Goal: Task Accomplishment & Management: Complete application form

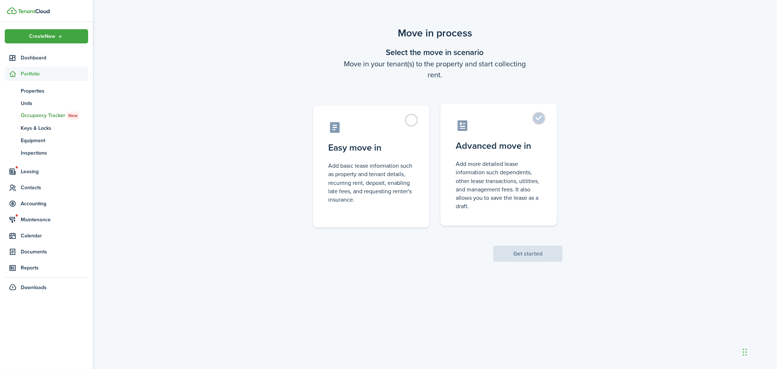
click at [543, 118] on label "Advanced move in Add more detailed lease information such dependents, other lea…" at bounding box center [498, 165] width 117 height 122
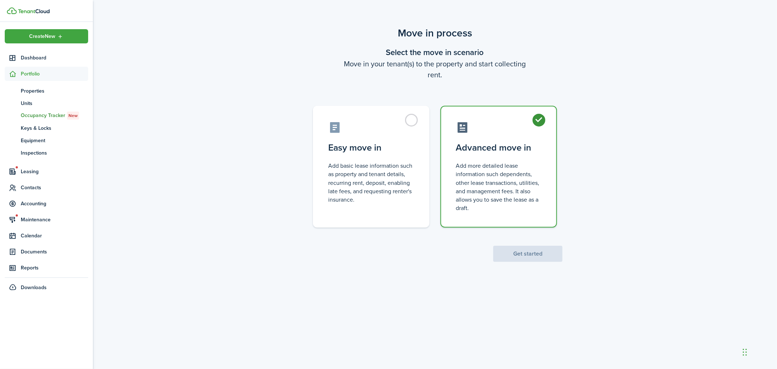
radio input "true"
click at [530, 252] on button "Get started" at bounding box center [527, 253] width 69 height 16
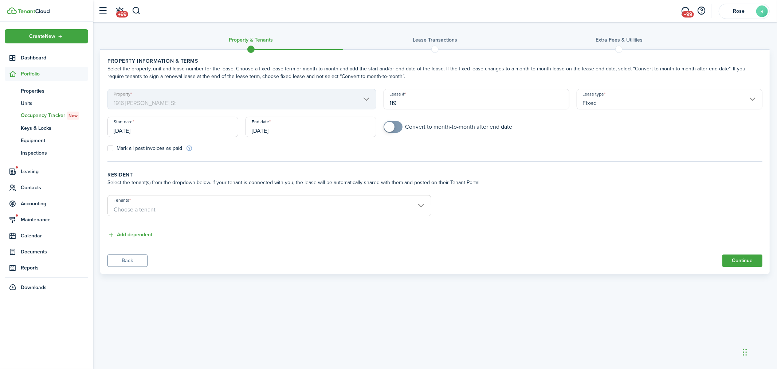
checkbox input "true"
click at [384, 128] on span at bounding box center [389, 127] width 10 height 10
click at [188, 127] on input "[DATE]" at bounding box center [172, 127] width 131 height 20
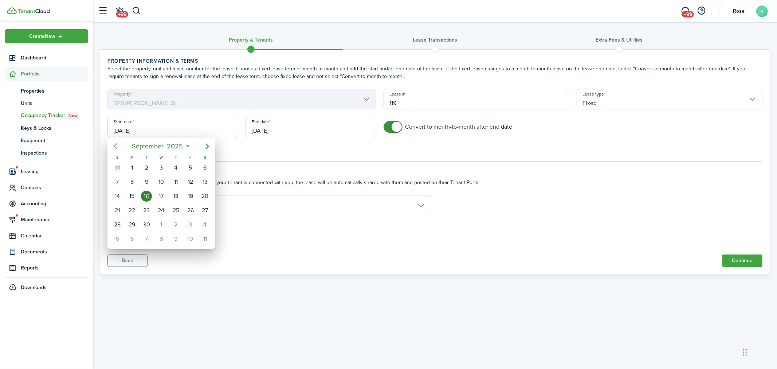
click at [118, 146] on icon "Previous page" at bounding box center [115, 146] width 9 height 9
click at [119, 234] on div "31" at bounding box center [117, 238] width 11 height 11
type input "[DATE]"
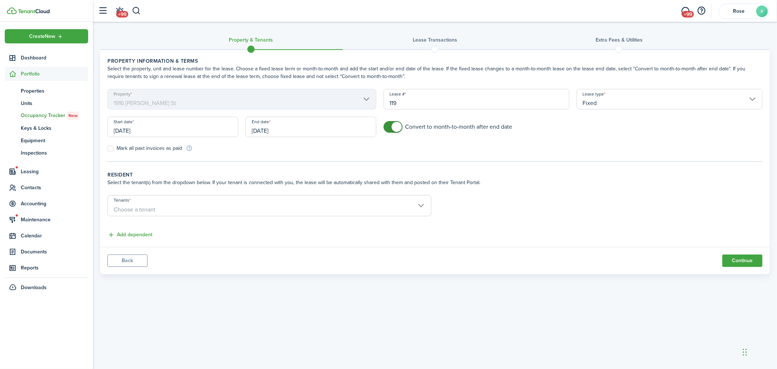
click at [291, 129] on input "[DATE]" at bounding box center [310, 127] width 131 height 20
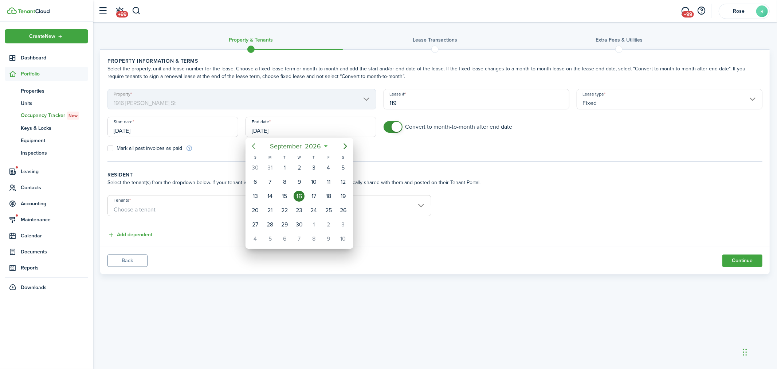
click at [254, 143] on icon "Previous page" at bounding box center [253, 146] width 3 height 6
click at [329, 223] on div "31" at bounding box center [328, 224] width 11 height 11
type input "[DATE]"
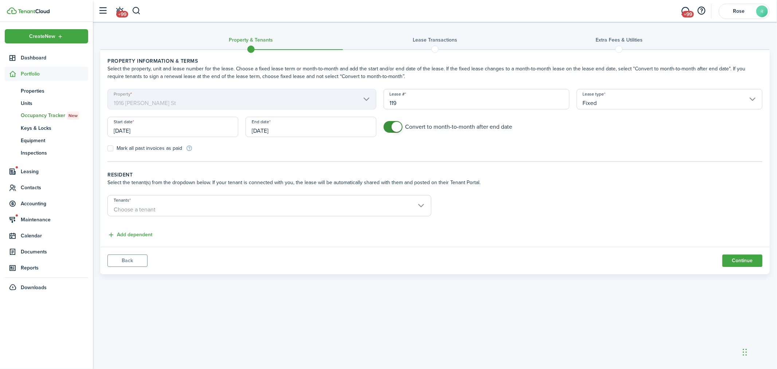
click at [235, 208] on span "Choose a tenant" at bounding box center [269, 209] width 323 height 12
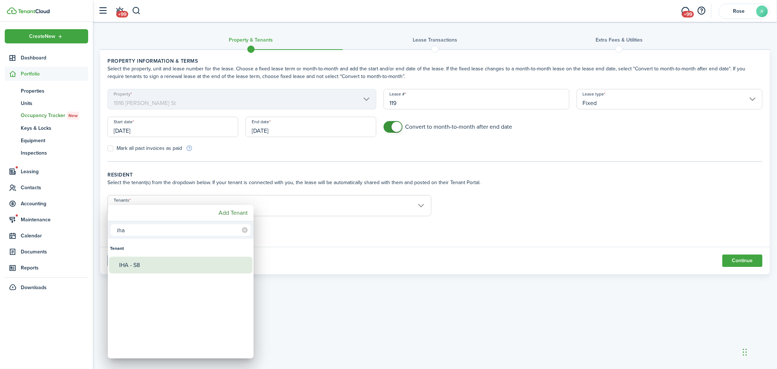
type input "iha"
click at [175, 258] on div "IHA - S8" at bounding box center [183, 264] width 129 height 17
type input "IHA - S8"
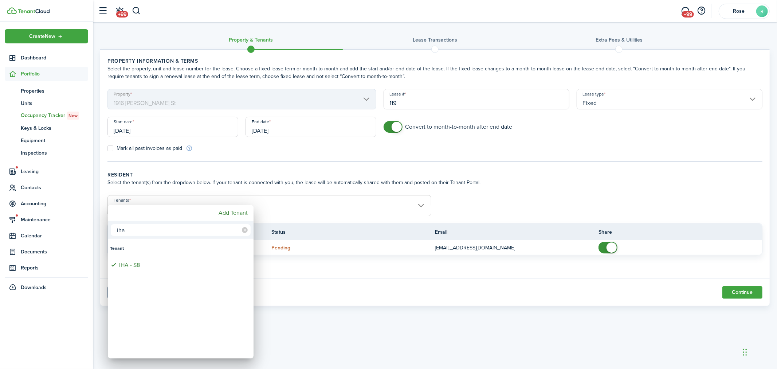
click at [296, 207] on div at bounding box center [388, 184] width 893 height 485
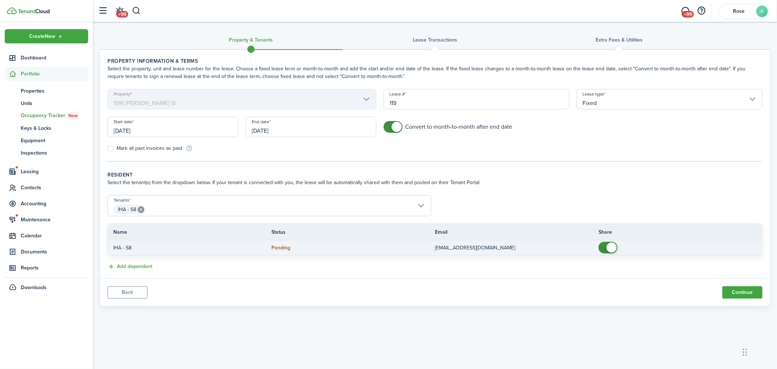
click at [607, 248] on span at bounding box center [611, 247] width 10 height 10
checkbox input "false"
click at [604, 245] on span at bounding box center [607, 247] width 7 height 12
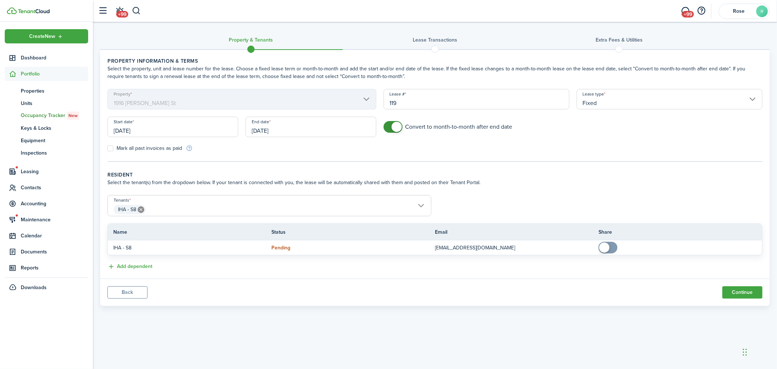
click at [206, 201] on input "IHA - S8" at bounding box center [269, 199] width 323 height 9
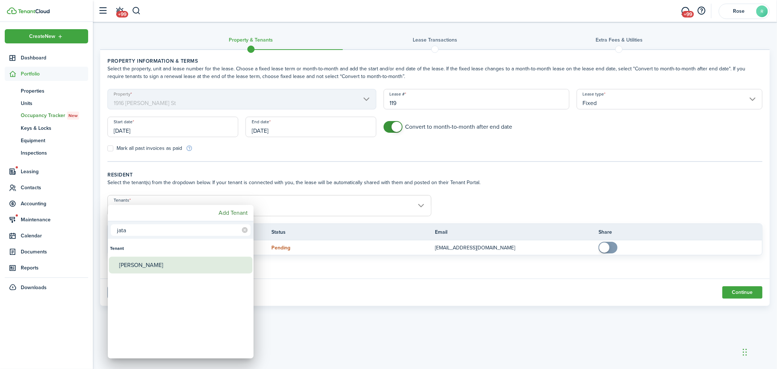
type input "jata"
click at [184, 264] on div "[PERSON_NAME]" at bounding box center [183, 264] width 129 height 17
type input "IHA - S8, [PERSON_NAME]"
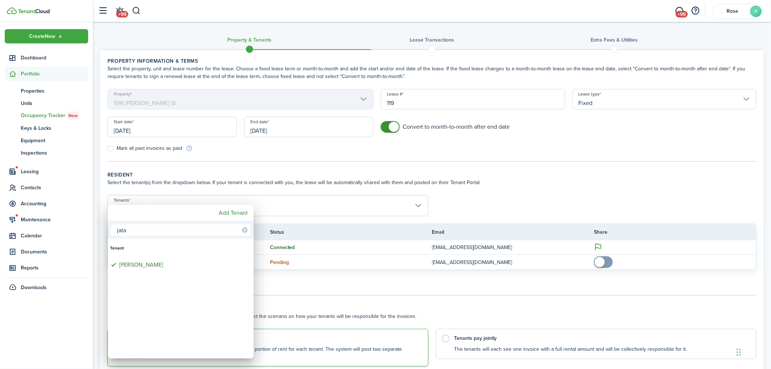
click at [355, 294] on div at bounding box center [385, 184] width 887 height 485
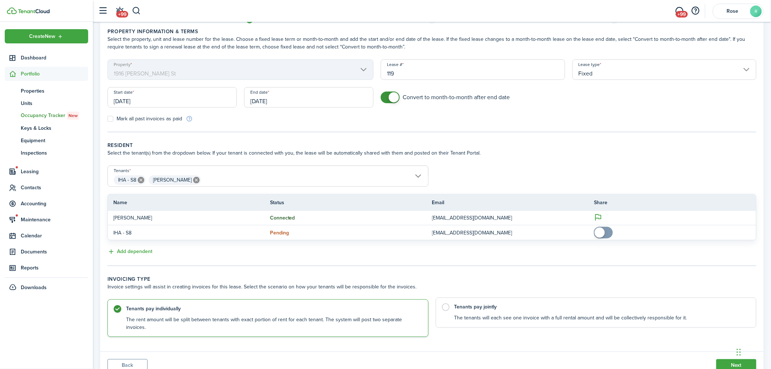
scroll to position [51, 0]
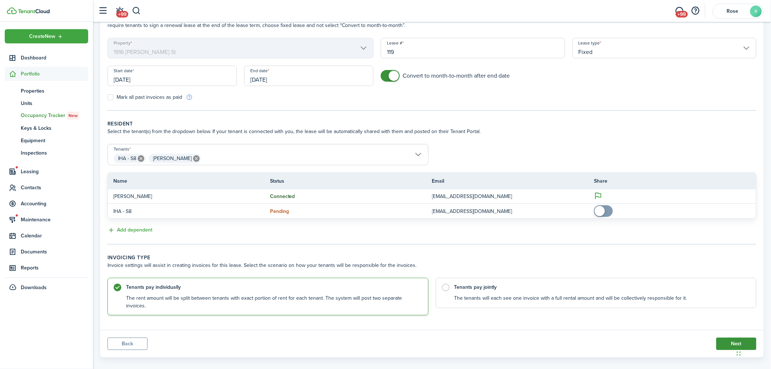
click at [734, 337] on button "Next" at bounding box center [736, 343] width 40 height 12
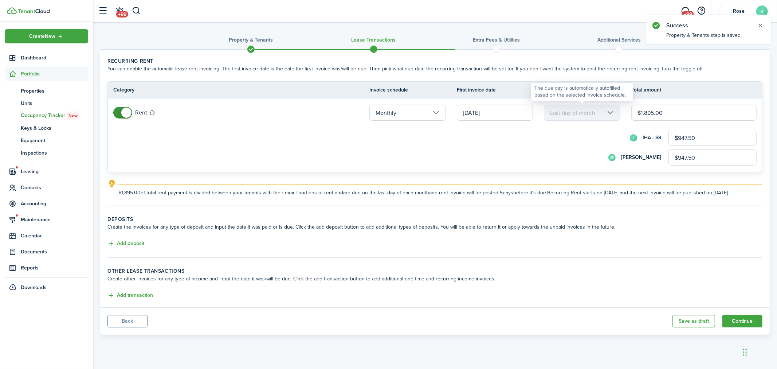
drag, startPoint x: 655, startPoint y: 111, endPoint x: 616, endPoint y: 111, distance: 38.6
click at [616, 111] on tr "Rent Monthly [DATE] Last day of month $1,895.00 I- IHA - S8 $947.50 [PERSON_NAM…" at bounding box center [435, 134] width 654 height 73
type input "$1"
type input "$0.50"
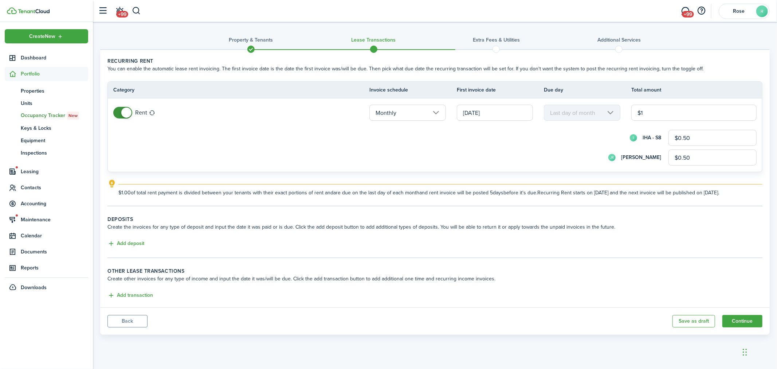
type input "$17"
type input "$8.50"
type input "$173"
type input "$86.50"
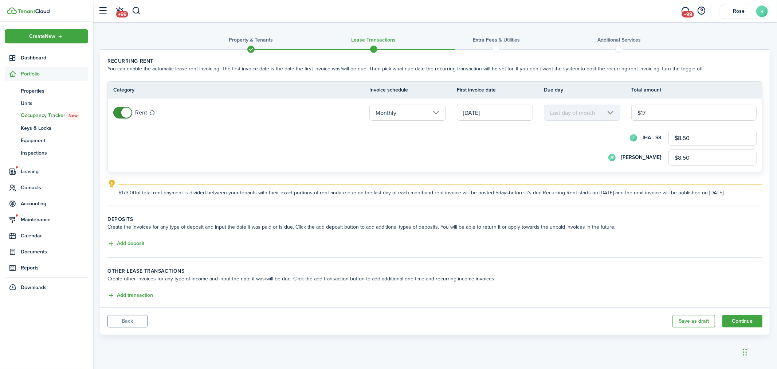
type input "$86.50"
type input "$1,732"
type input "$866.00"
type input "$1,732.00"
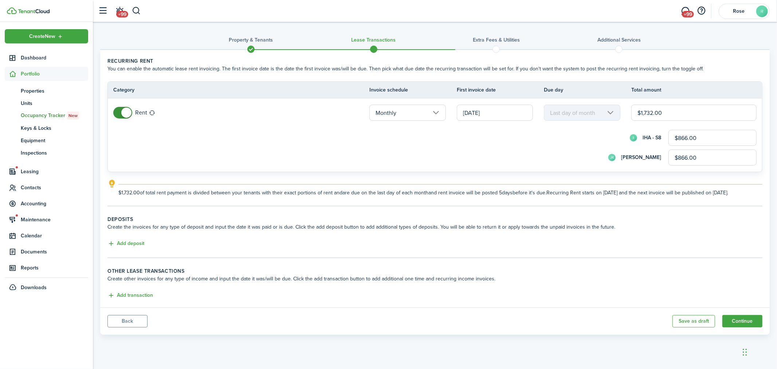
click at [595, 131] on div "I- IHA - S8 $866.00" at bounding box center [444, 138] width 623 height 16
drag, startPoint x: 686, startPoint y: 136, endPoint x: 676, endPoint y: 136, distance: 10.2
click at [676, 136] on input "$866.00" at bounding box center [712, 138] width 88 height 16
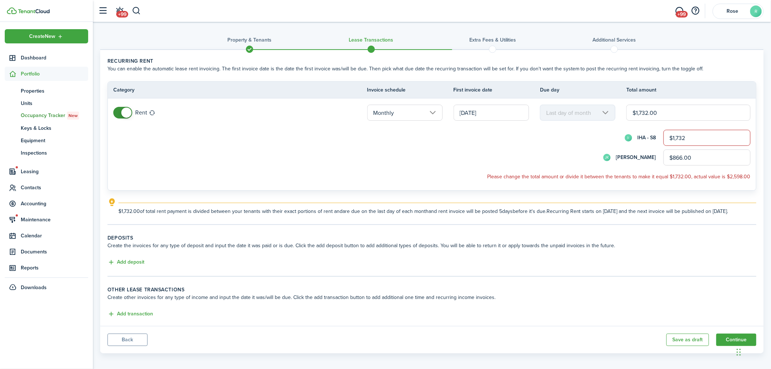
type input "$1,732.00"
drag, startPoint x: 702, startPoint y: 157, endPoint x: 638, endPoint y: 157, distance: 63.7
click at [638, 157] on div "[PERSON_NAME] $866.00" at bounding box center [441, 157] width 617 height 16
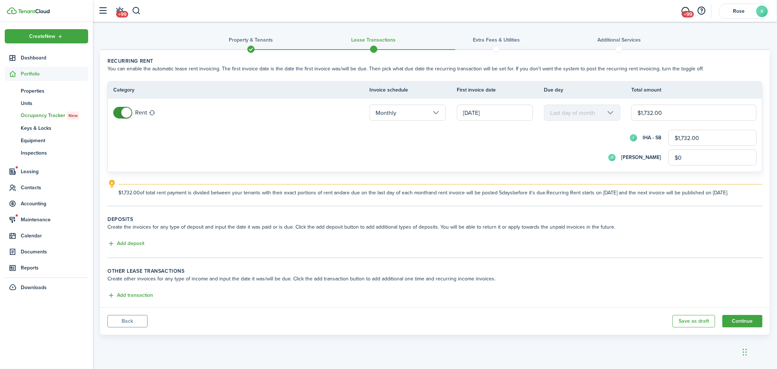
type input "$0.00"
click at [596, 152] on div "[PERSON_NAME] $0.00" at bounding box center [444, 157] width 623 height 16
click at [486, 107] on input "[DATE]" at bounding box center [495, 113] width 76 height 16
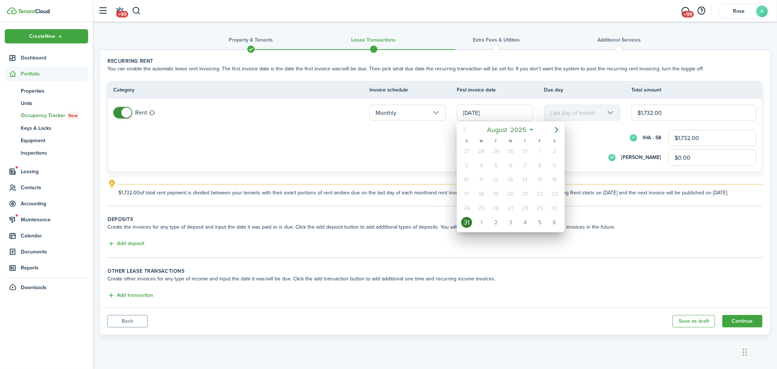
click at [557, 172] on mbsc-calendar-day "16" at bounding box center [554, 179] width 15 height 14
type input "[DATE]"
type input "16th"
click at [482, 150] on div "1" at bounding box center [481, 151] width 11 height 11
type input "[DATE]"
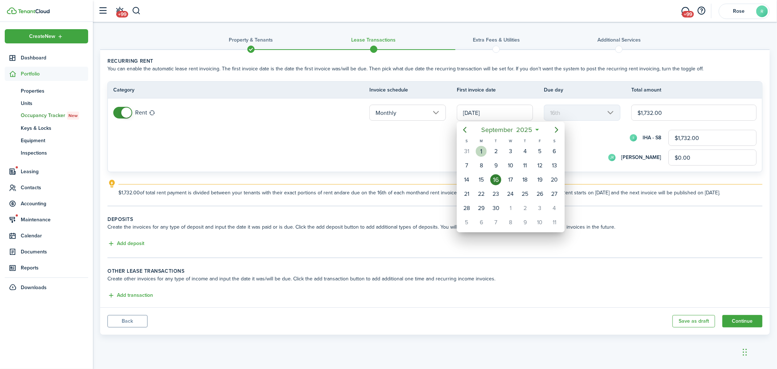
type input "1st"
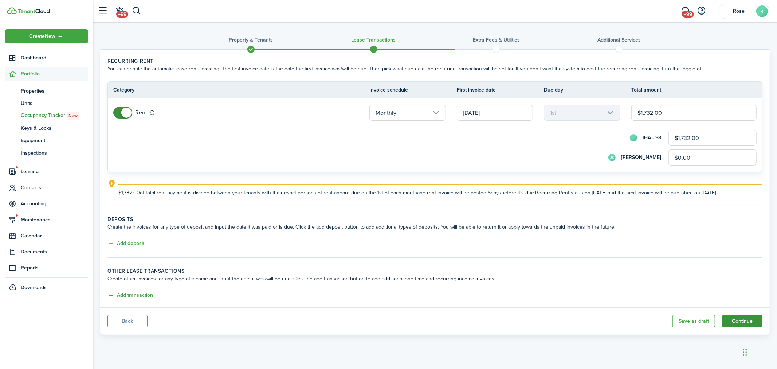
click at [743, 317] on button "Continue" at bounding box center [742, 321] width 40 height 12
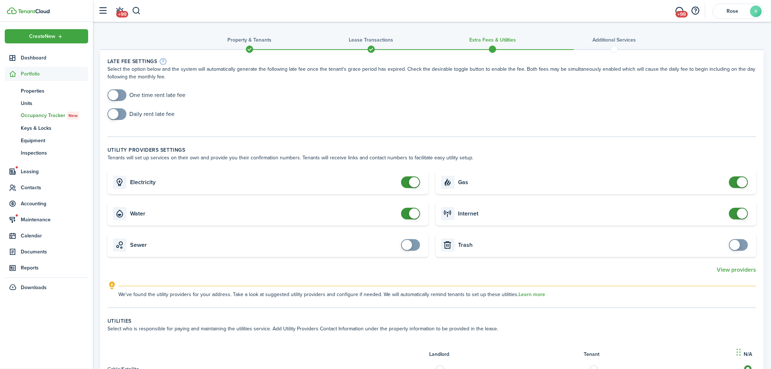
checkbox input "true"
click at [116, 95] on span at bounding box center [113, 95] width 10 height 10
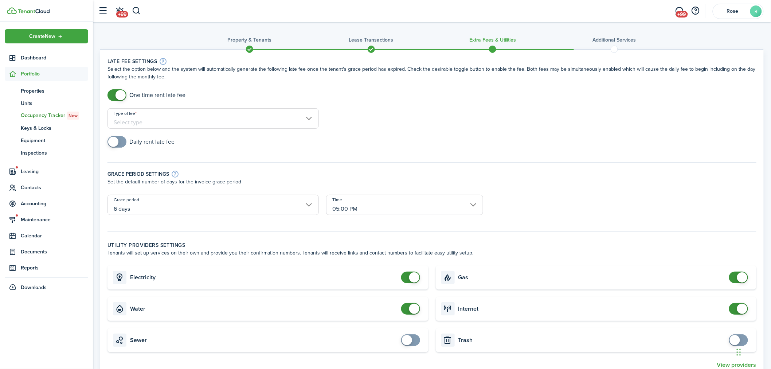
click at [200, 122] on input "Type of fee" at bounding box center [212, 118] width 211 height 20
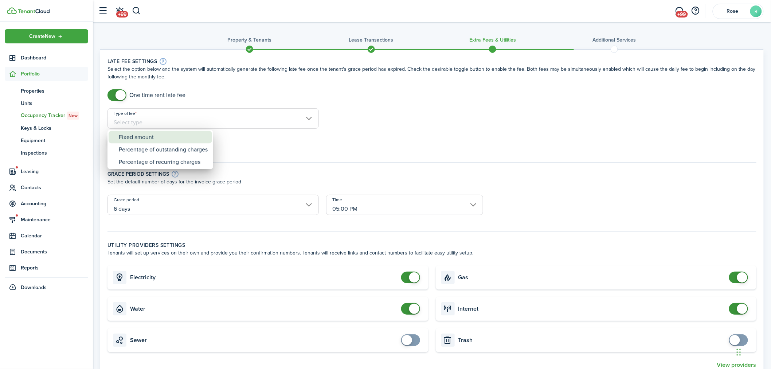
click at [167, 138] on div "Fixed amount" at bounding box center [163, 137] width 89 height 12
type input "Fixed amount"
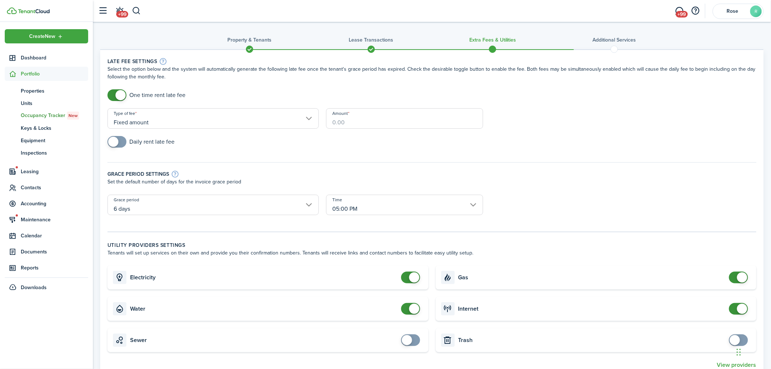
click at [365, 120] on input "Amount" at bounding box center [404, 118] width 157 height 20
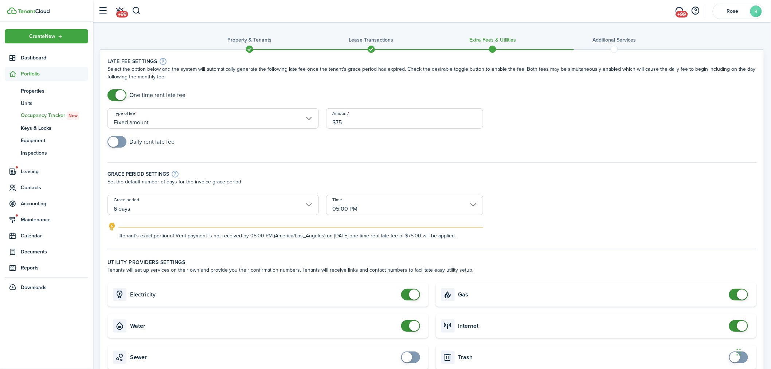
type input "$75.00"
click at [326, 141] on div "Daily rent late fee" at bounding box center [432, 145] width 656 height 19
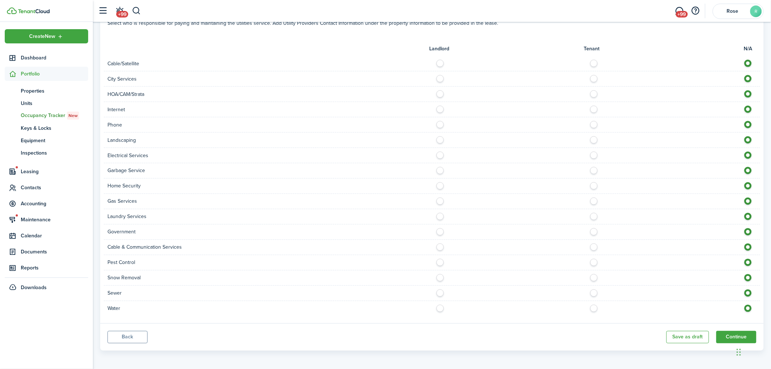
scroll to position [419, 0]
click at [732, 334] on button "Continue" at bounding box center [736, 335] width 40 height 12
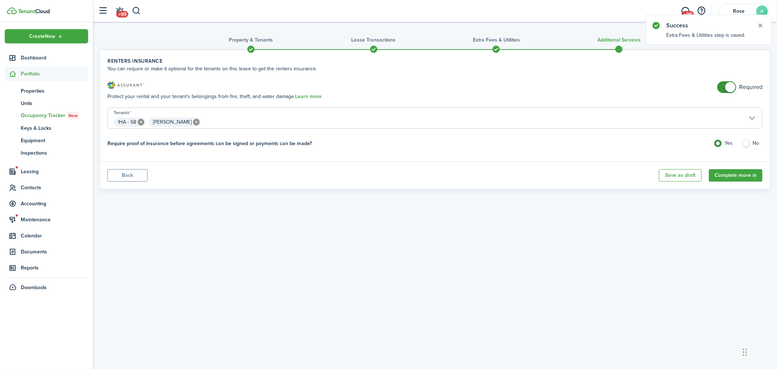
checkbox input "false"
click at [727, 87] on span at bounding box center [730, 87] width 10 height 10
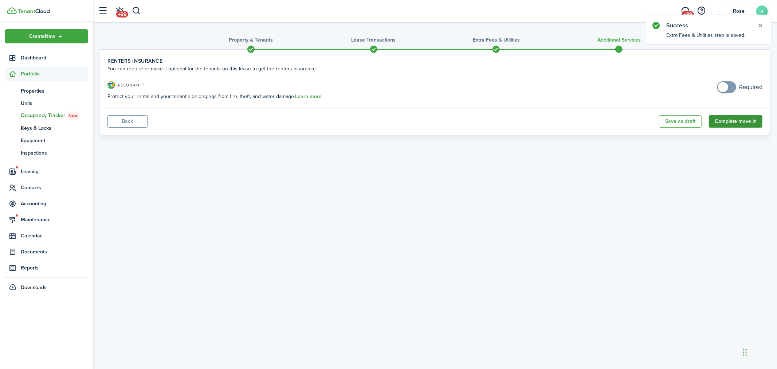
click at [730, 121] on button "Complete move in" at bounding box center [736, 121] width 54 height 12
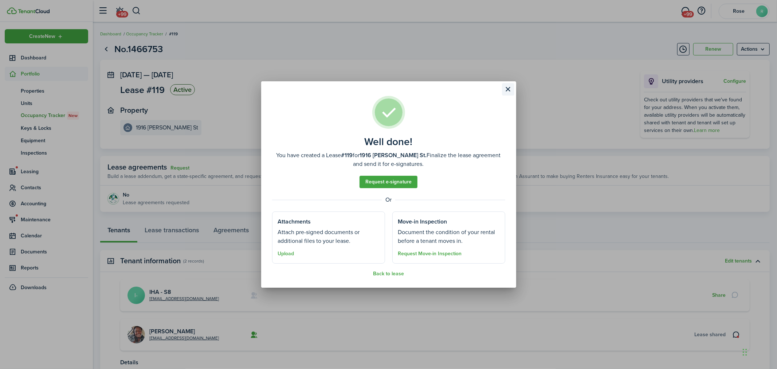
click at [506, 88] on button "Close modal" at bounding box center [508, 89] width 12 height 12
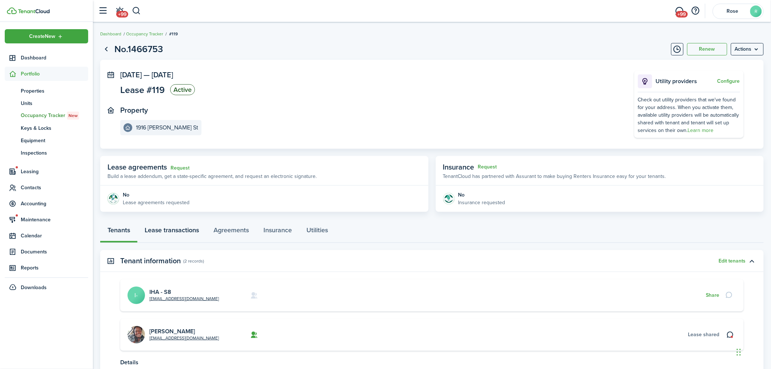
click at [170, 233] on link "Lease transactions" at bounding box center [171, 232] width 69 height 22
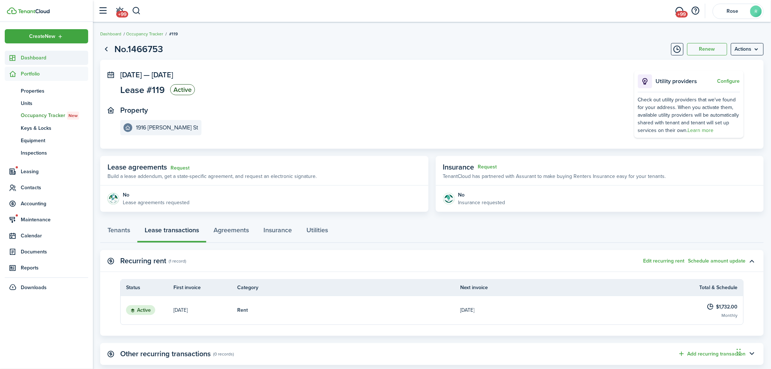
click at [43, 55] on span "Dashboard" at bounding box center [54, 58] width 67 height 8
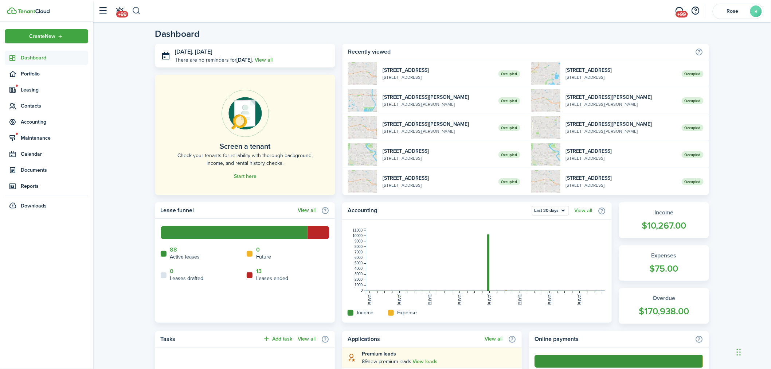
click at [137, 9] on button "button" at bounding box center [136, 11] width 9 height 12
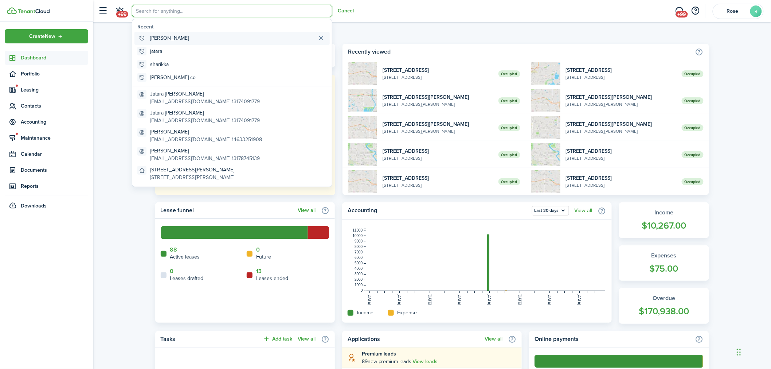
click at [182, 37] on global-search-item-title "[PERSON_NAME]" at bounding box center [169, 38] width 39 height 8
type input "[PERSON_NAME]"
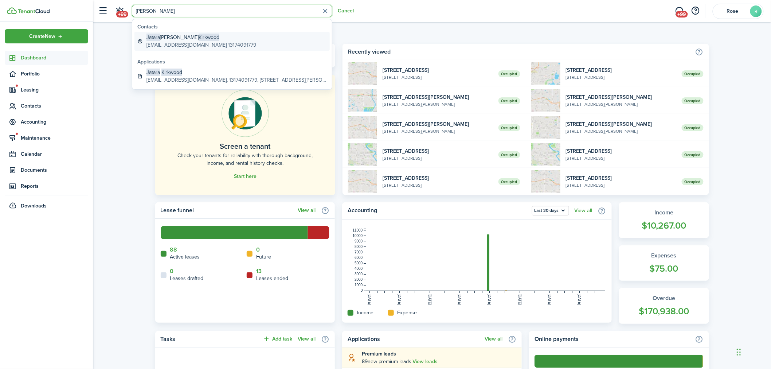
click at [182, 41] on global-search-item-description "[EMAIL_ADDRESS][DOMAIN_NAME] 13174091779" at bounding box center [201, 45] width 110 height 8
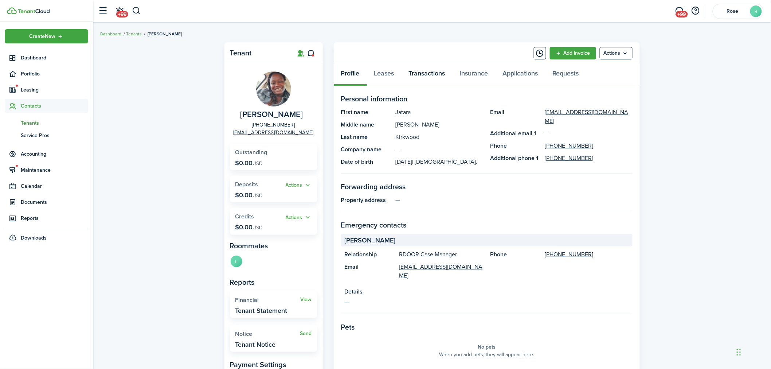
click at [423, 70] on link "Transactions" at bounding box center [426, 75] width 51 height 22
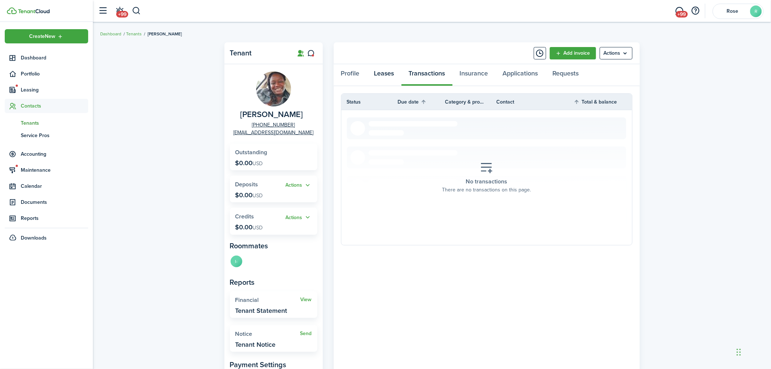
click at [383, 74] on link "Leases" at bounding box center [384, 75] width 35 height 22
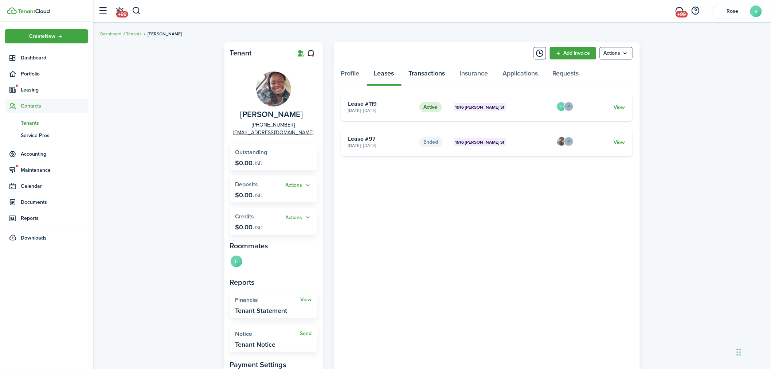
click at [431, 71] on link "Transactions" at bounding box center [426, 75] width 51 height 22
